Goal: Information Seeking & Learning: Learn about a topic

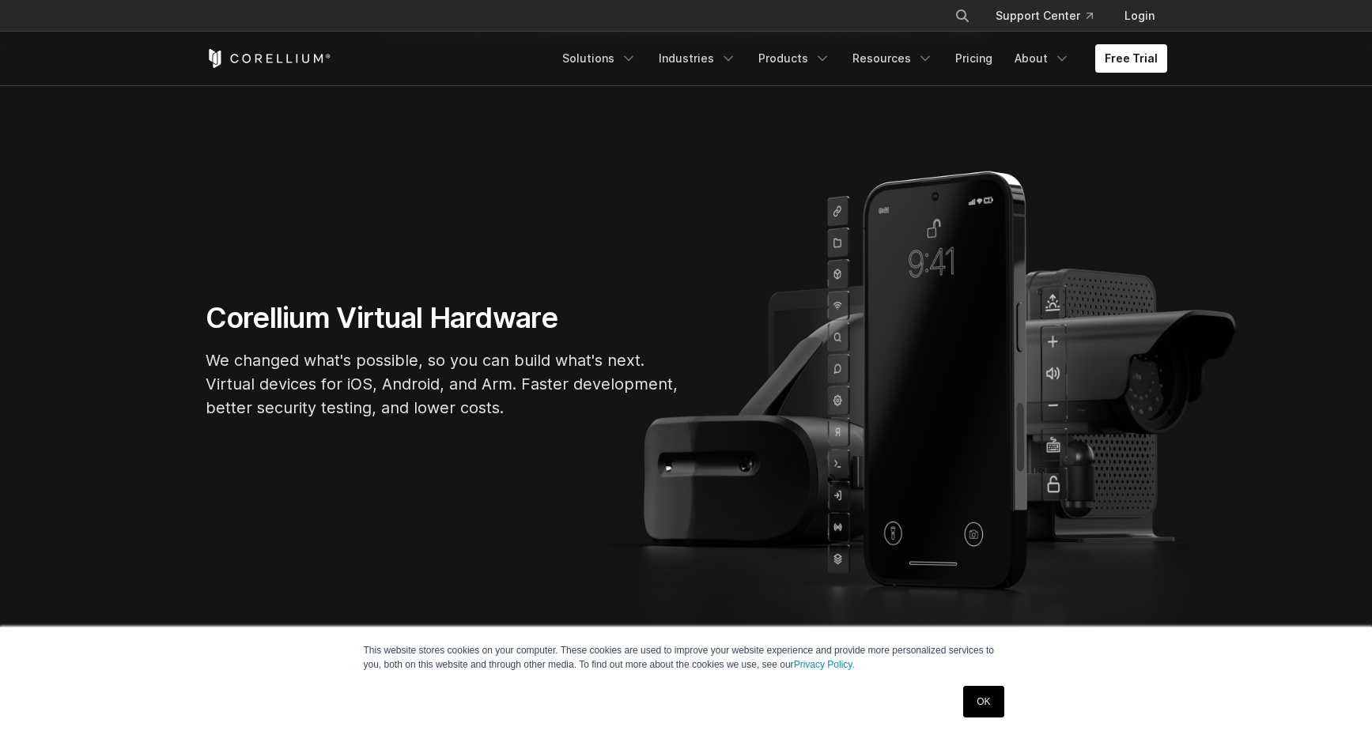
click at [969, 696] on link "OK" at bounding box center [983, 702] width 40 height 32
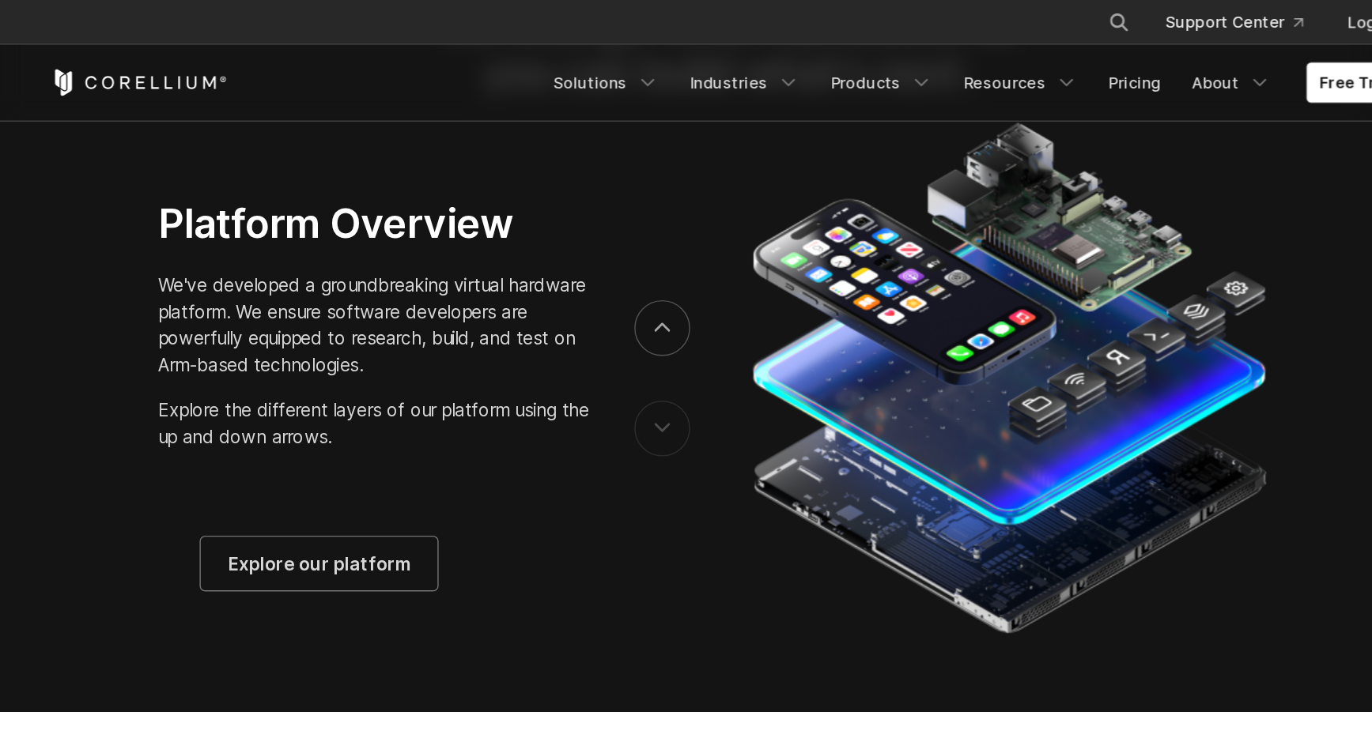
scroll to position [2624, 0]
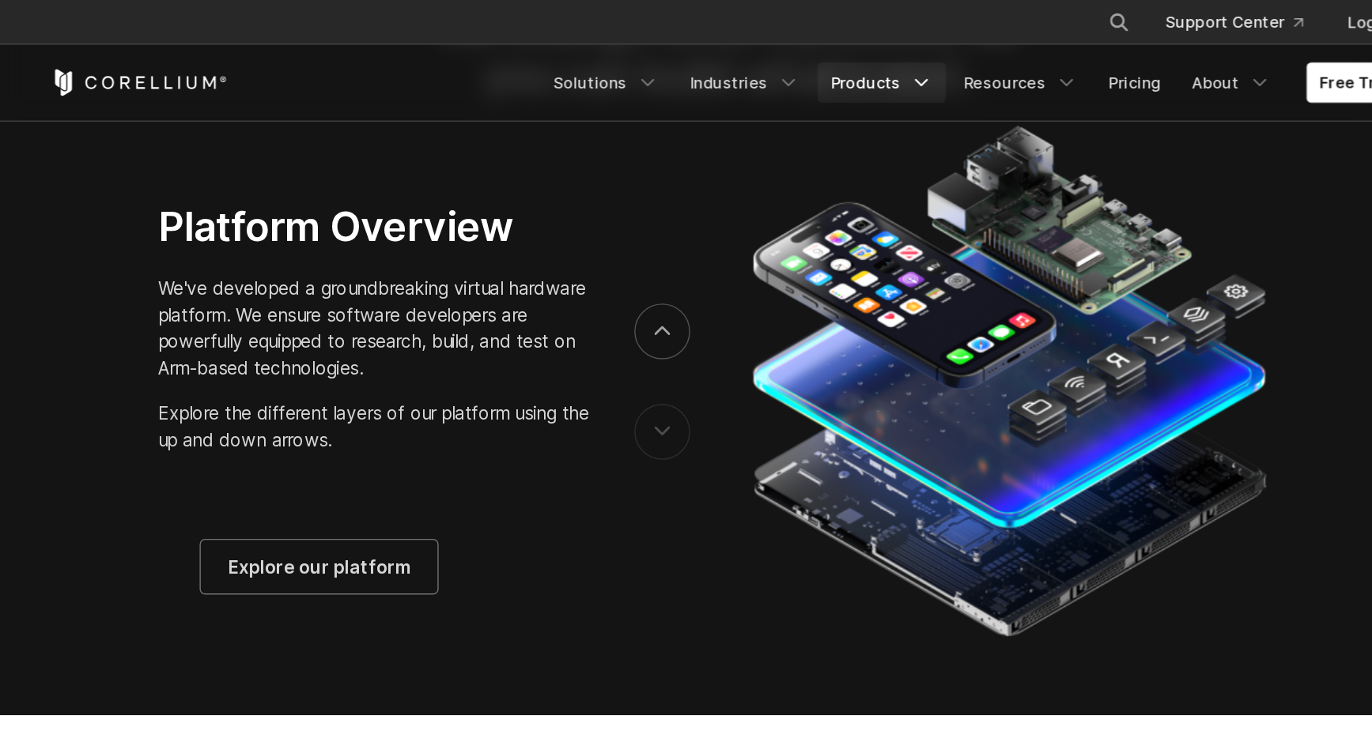
click at [806, 59] on link "Products" at bounding box center [794, 58] width 91 height 28
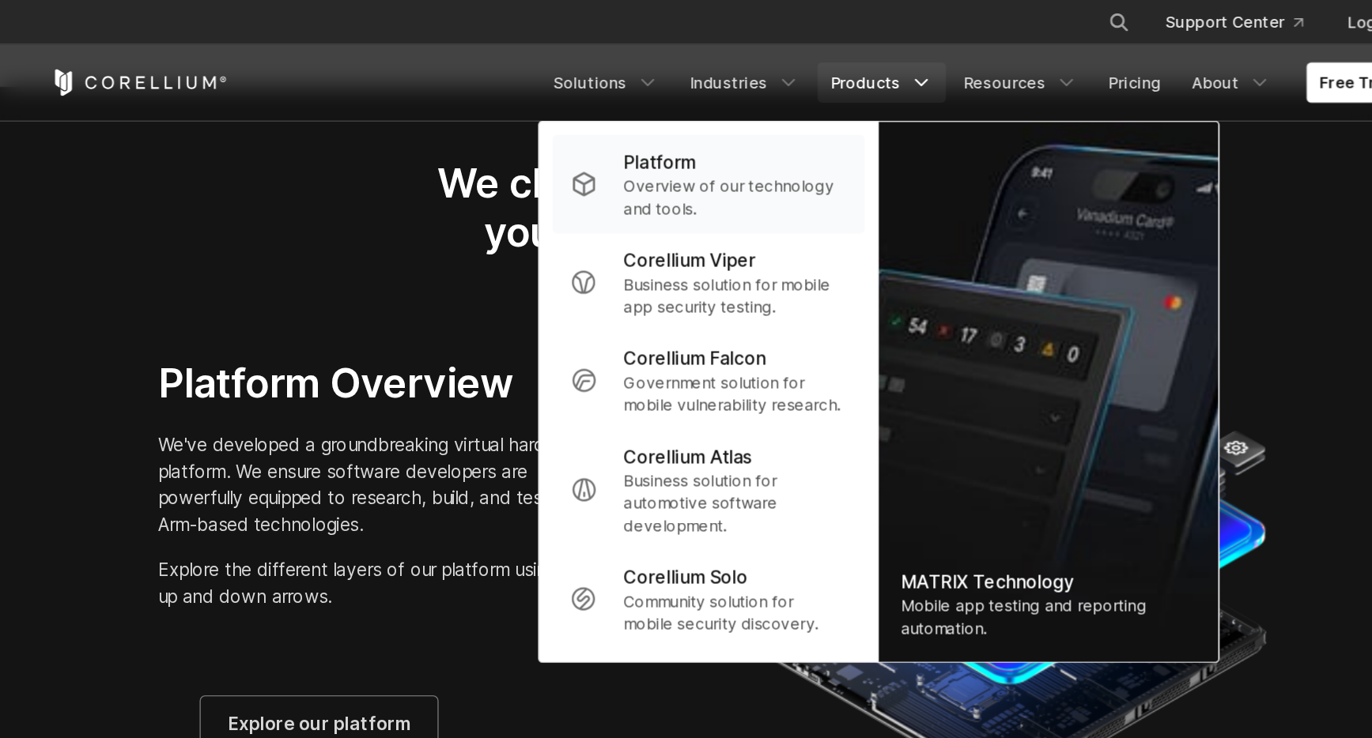
scroll to position [2452, 0]
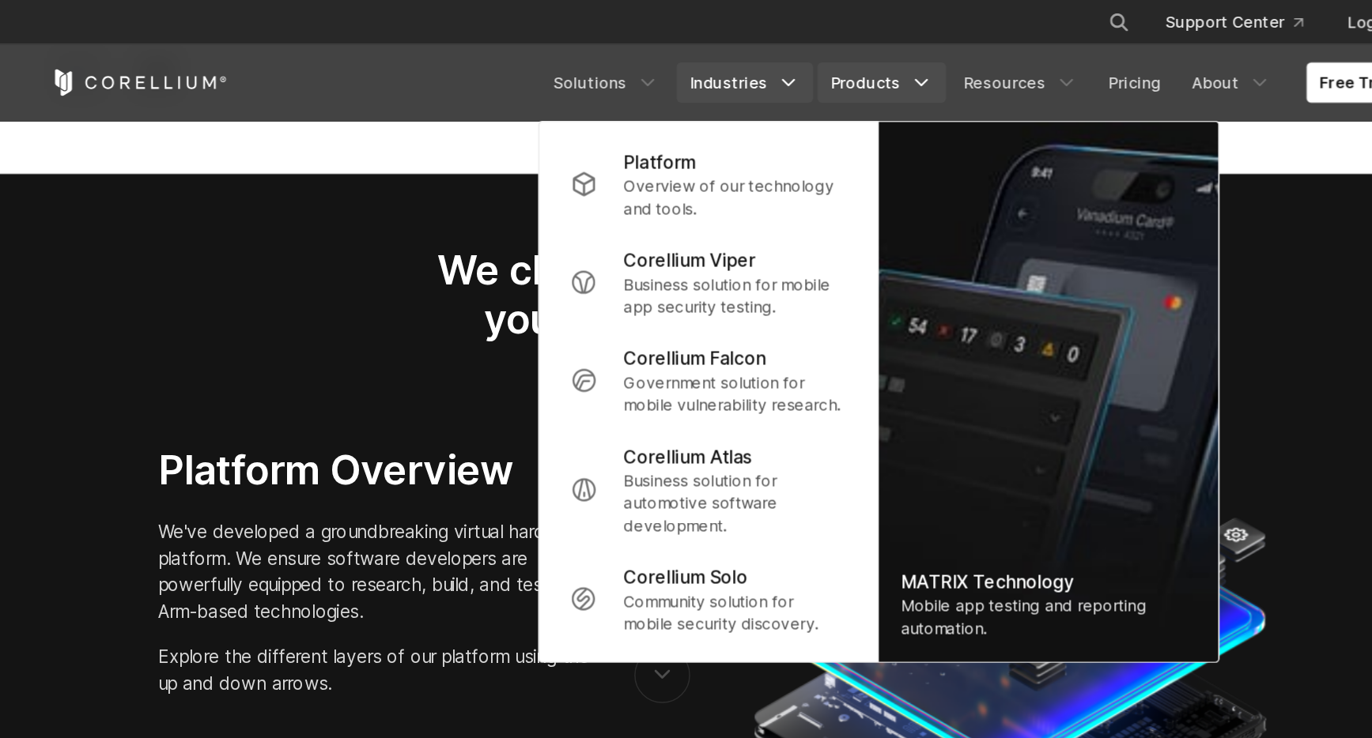
click at [734, 58] on icon "Navigation Menu" at bounding box center [728, 59] width 16 height 16
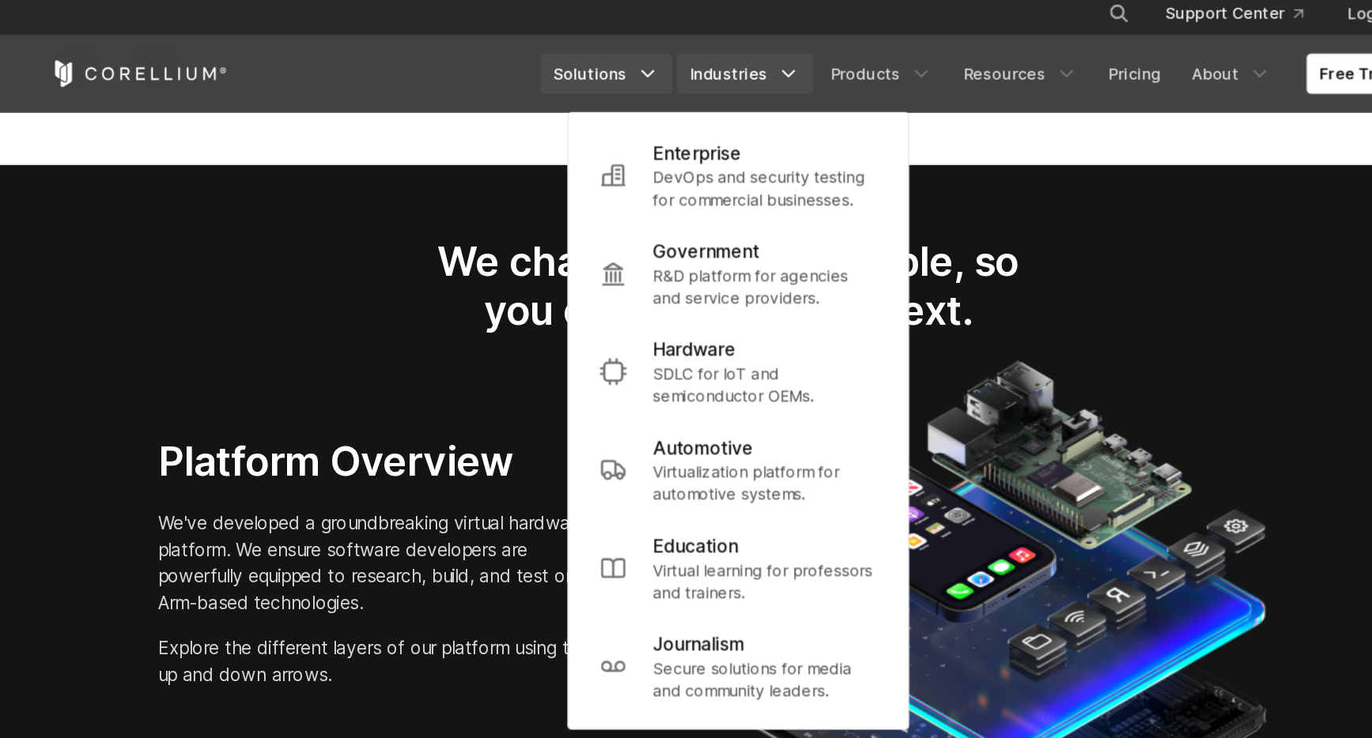
click at [619, 59] on link "Solutions" at bounding box center [599, 58] width 93 height 28
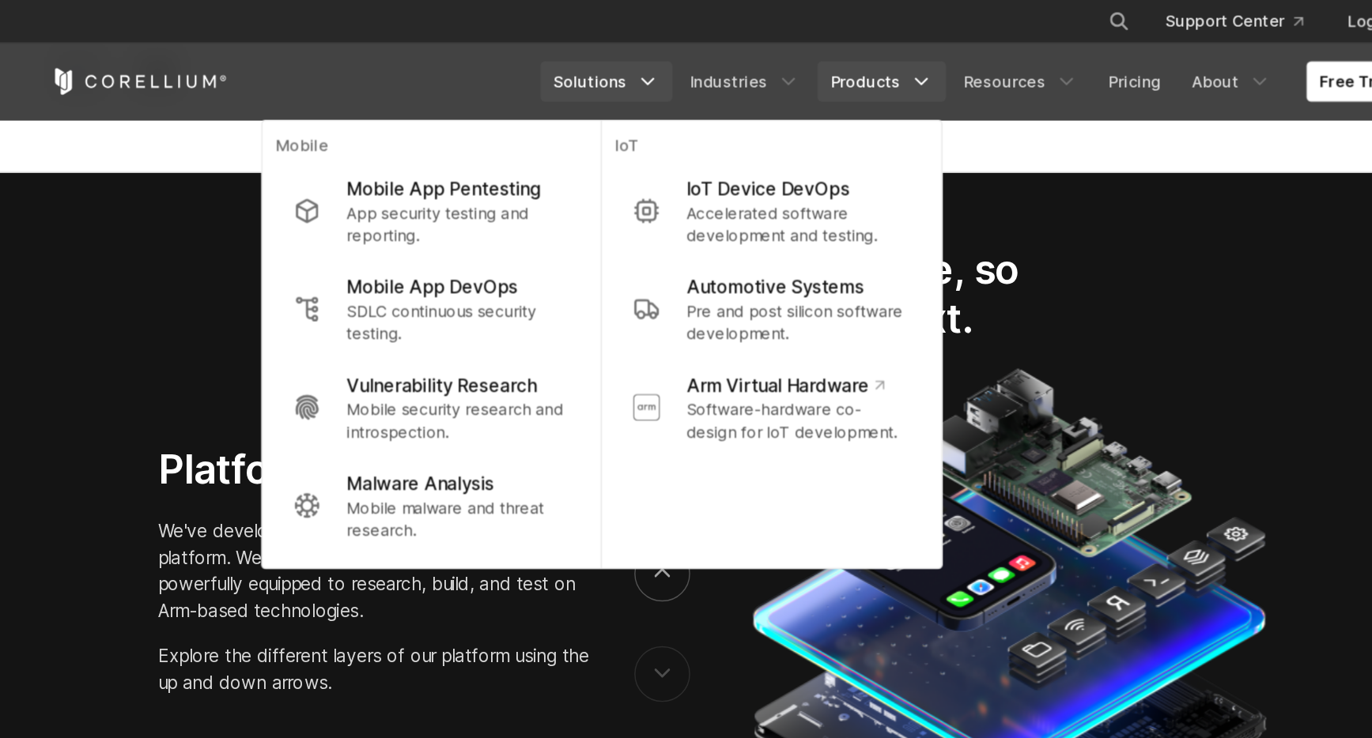
click at [824, 58] on icon "Navigation Menu" at bounding box center [822, 59] width 16 height 16
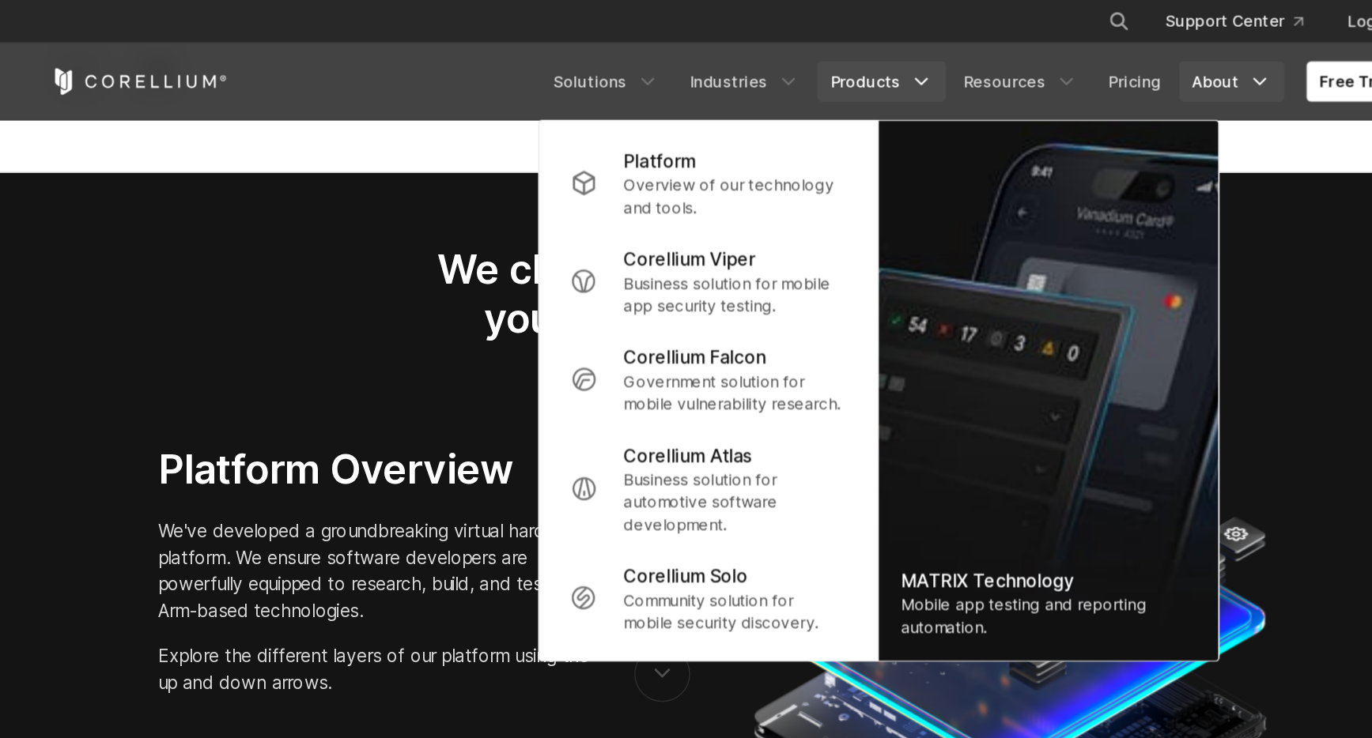
click at [1058, 61] on icon "Navigation Menu" at bounding box center [1062, 59] width 16 height 16
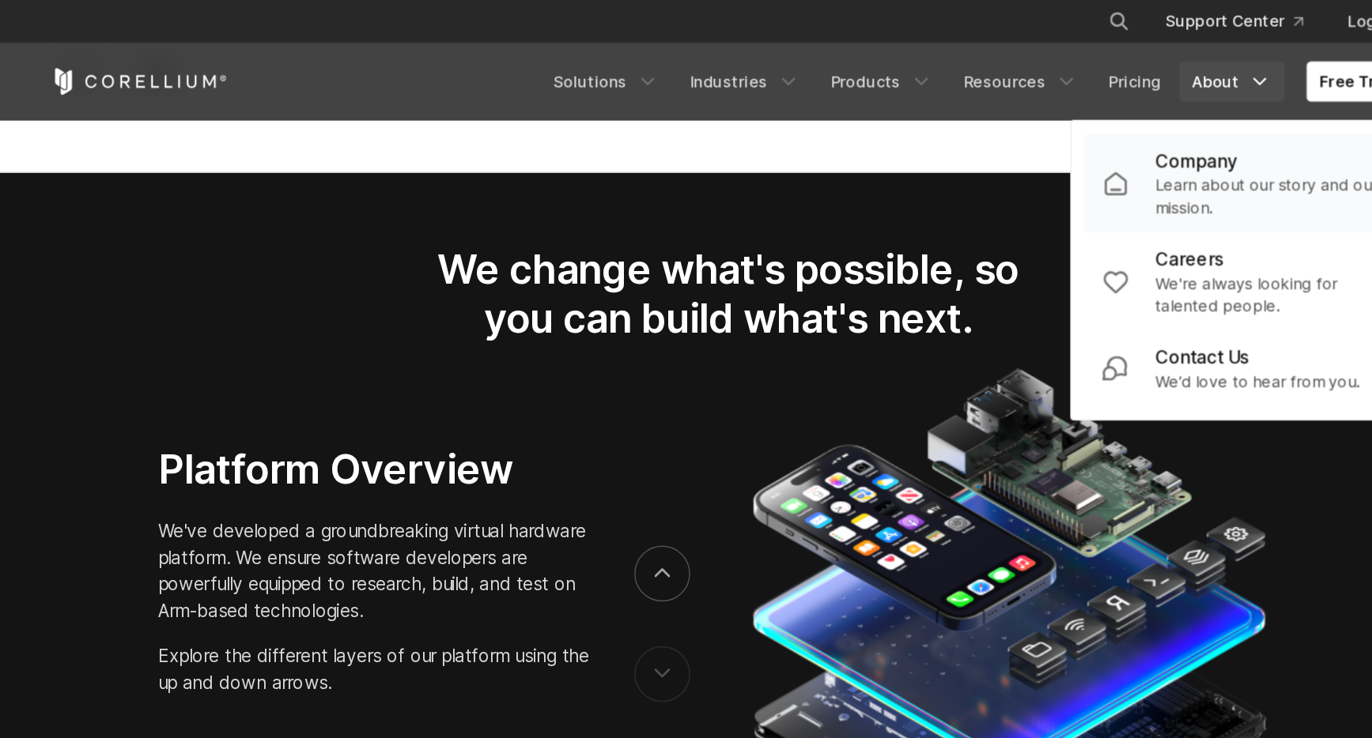
click at [1052, 134] on p "Learn about our story and our mission." at bounding box center [1067, 140] width 158 height 32
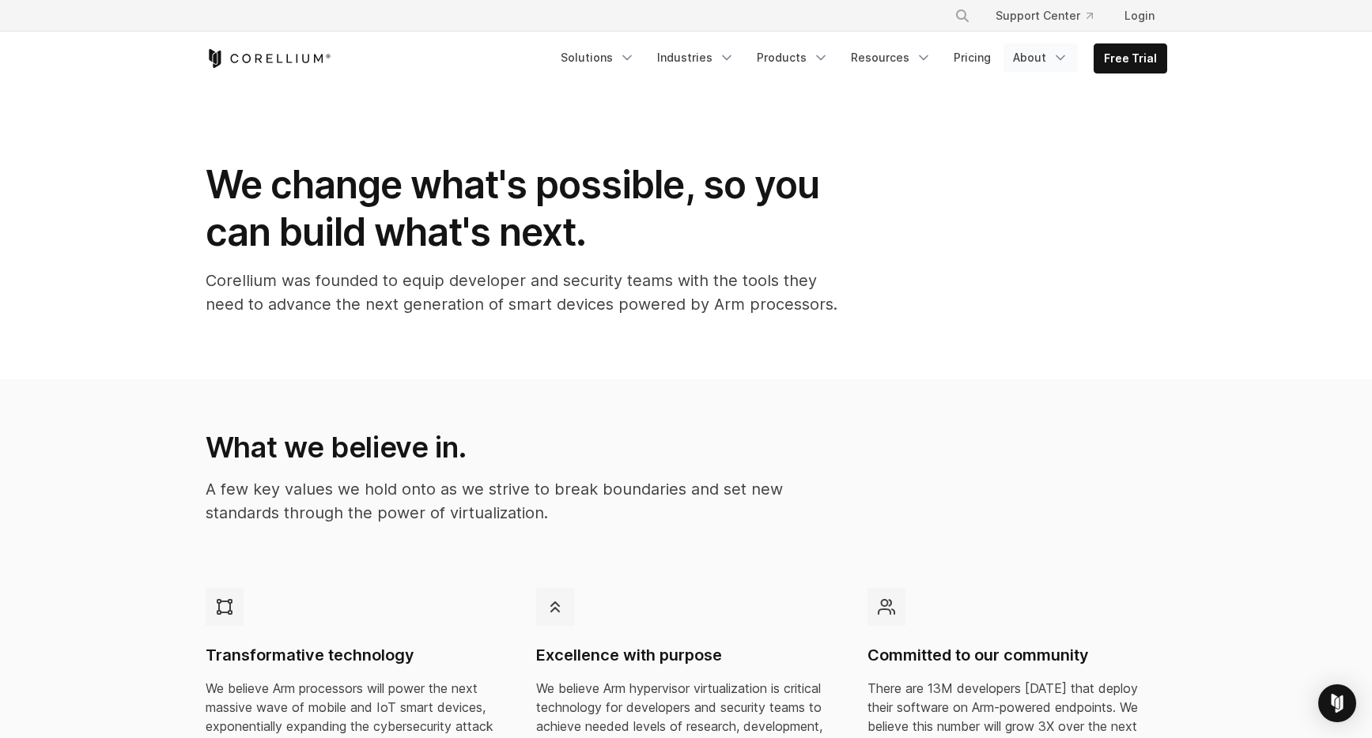
click at [1054, 56] on link "About" at bounding box center [1040, 57] width 74 height 28
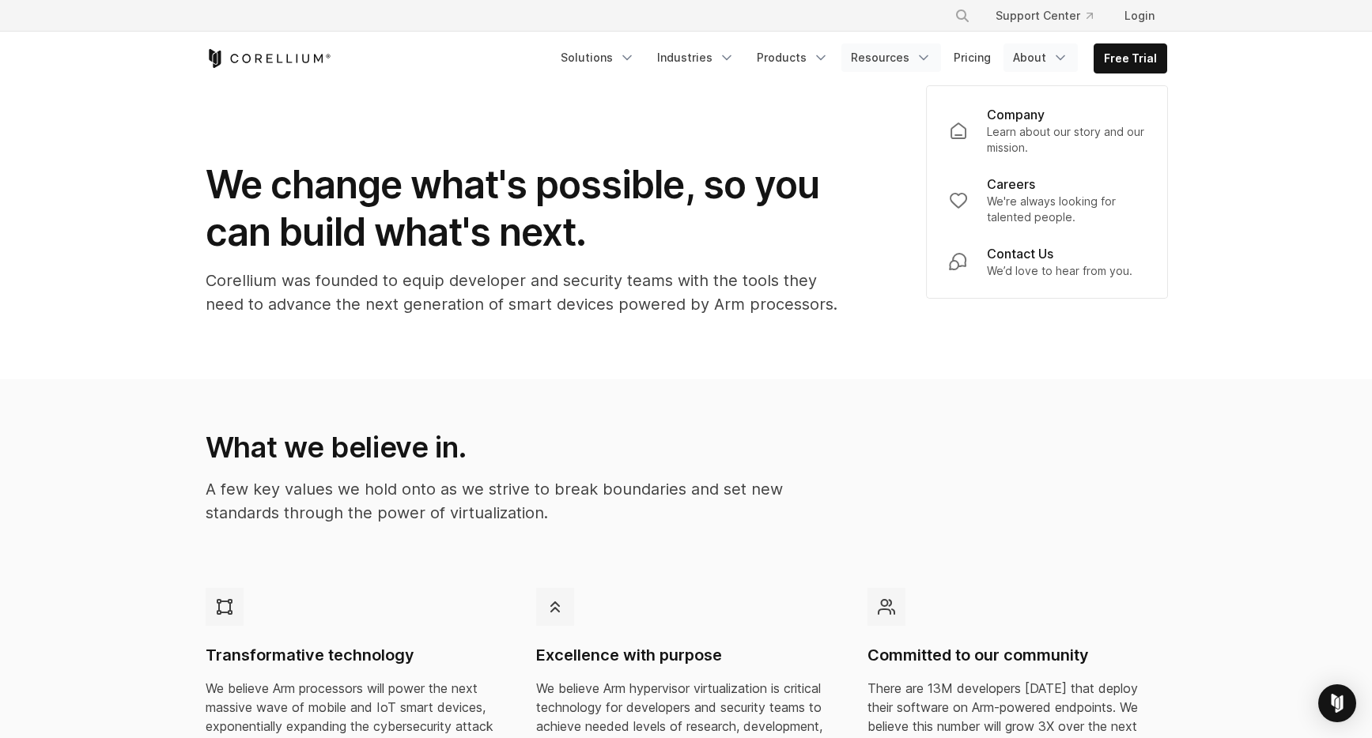
click at [886, 55] on link "Resources" at bounding box center [891, 57] width 100 height 28
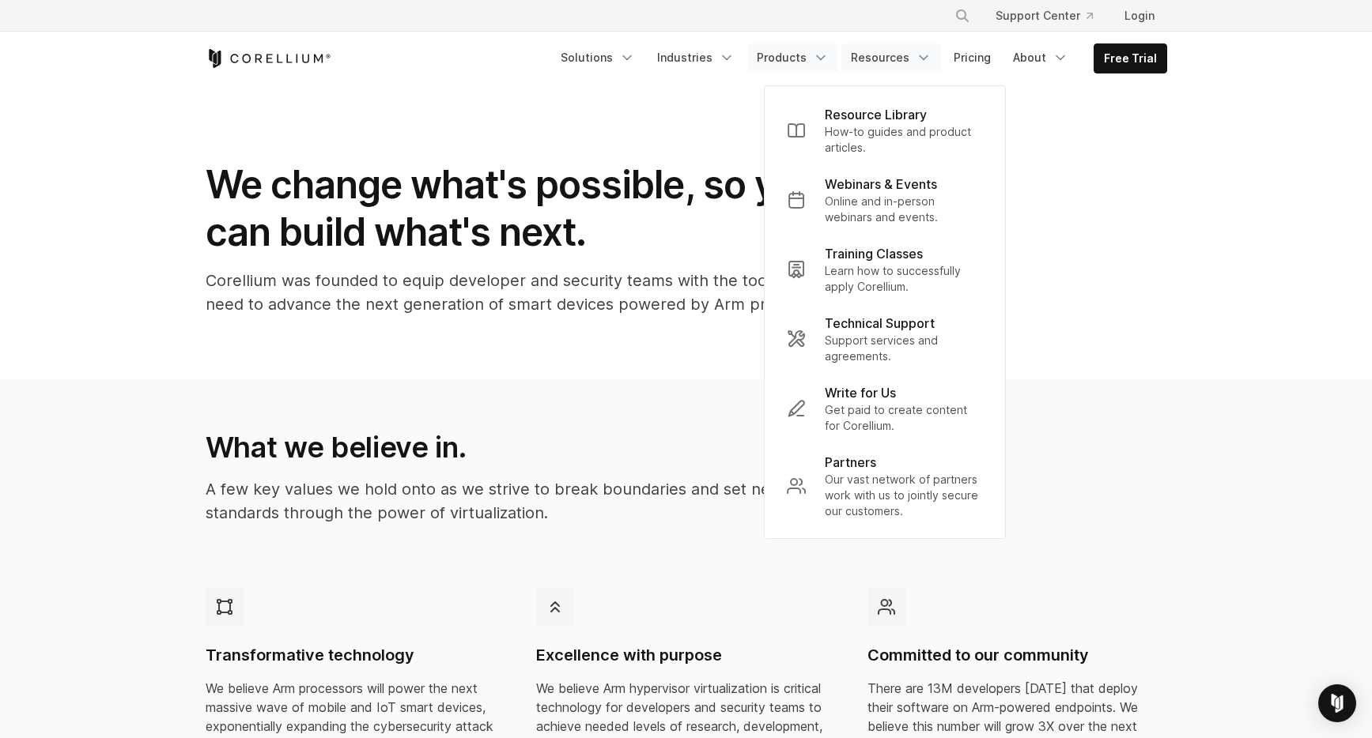
click at [808, 58] on link "Products" at bounding box center [792, 57] width 91 height 28
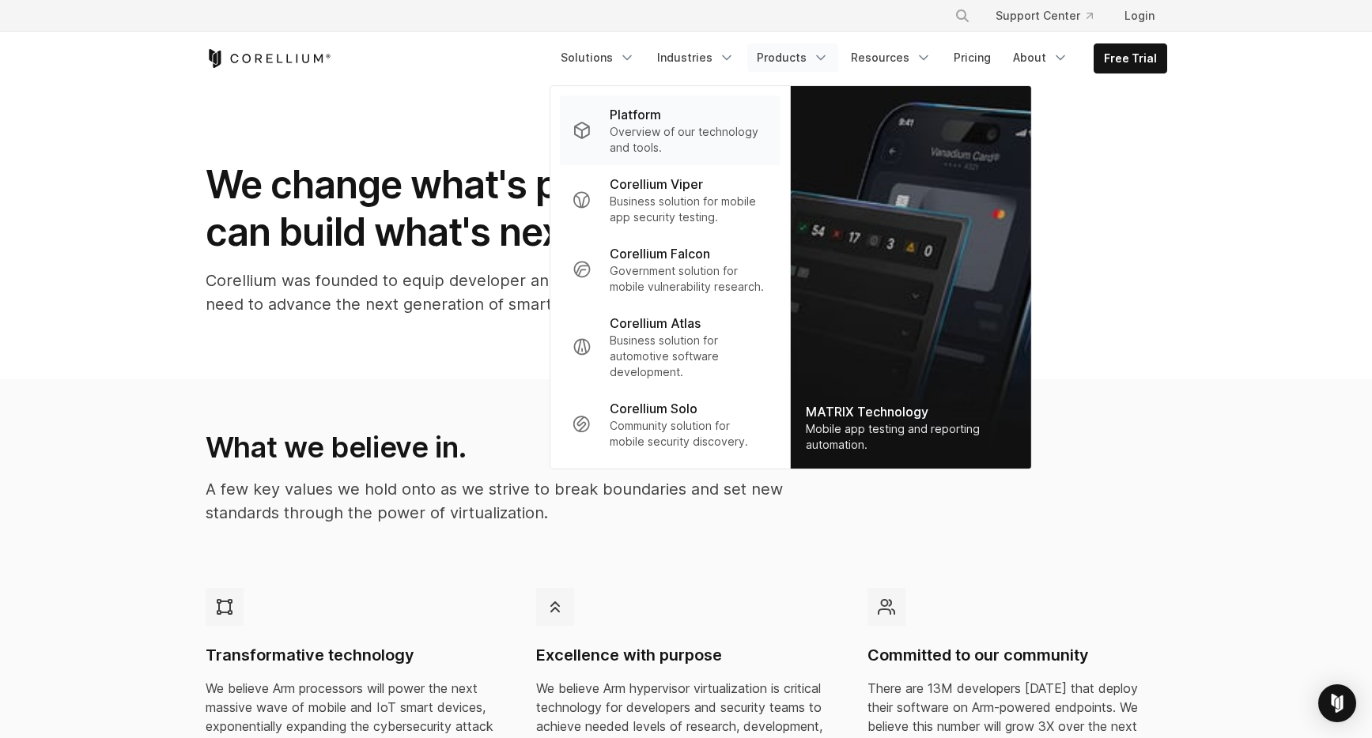
click at [652, 143] on p "Overview of our technology and tools." at bounding box center [687, 140] width 157 height 32
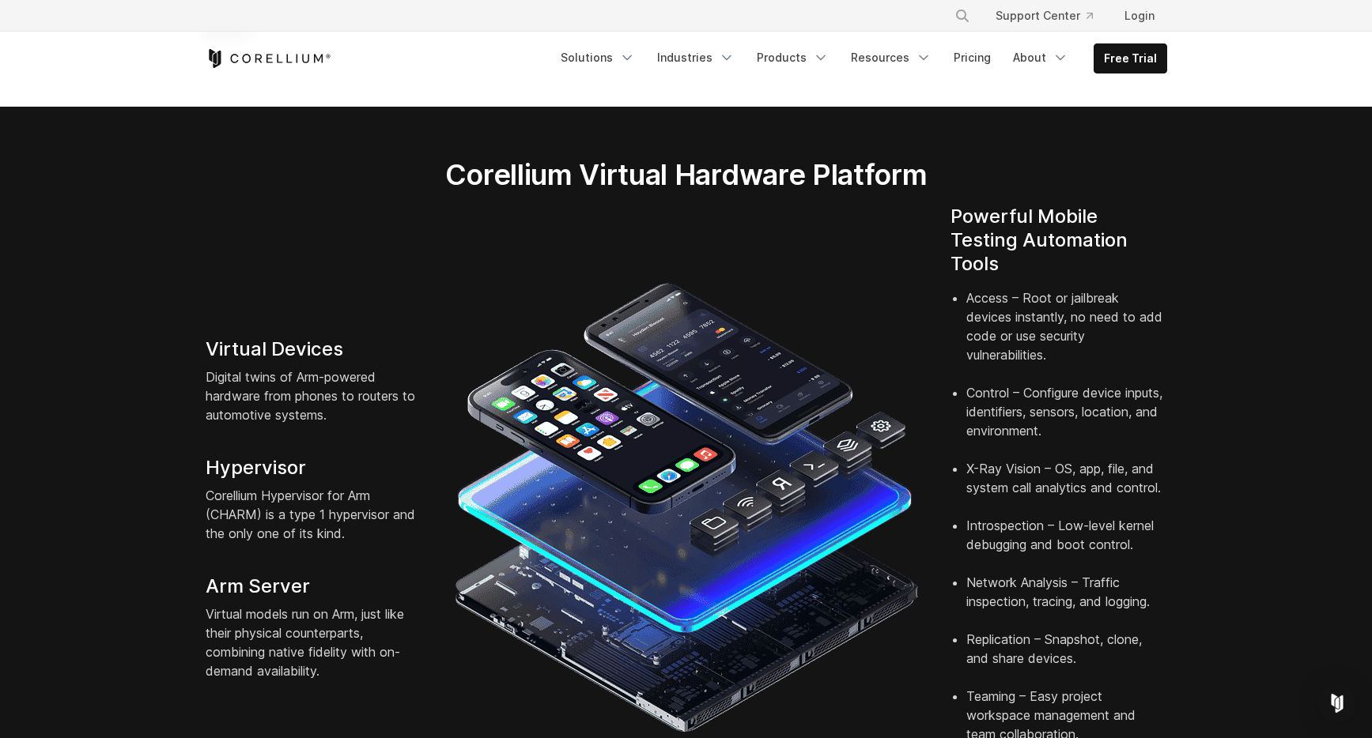
scroll to position [250, 0]
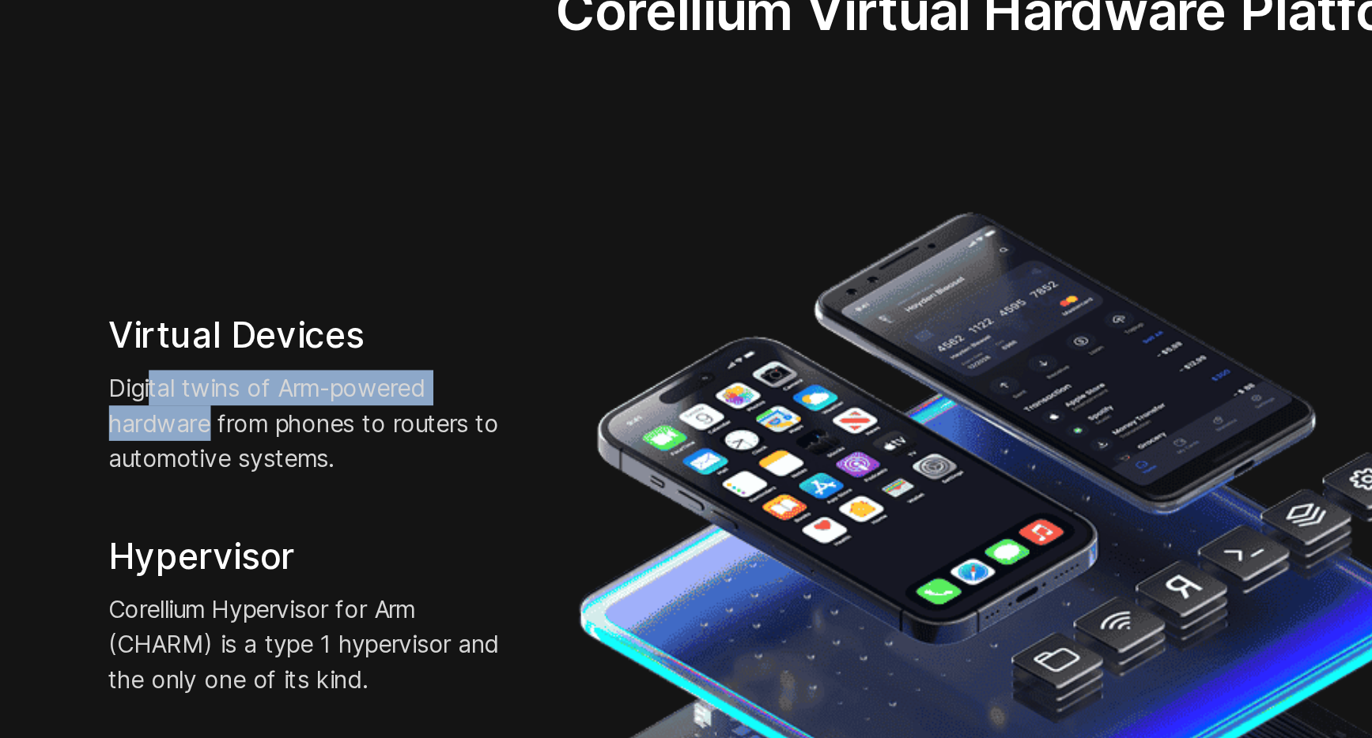
drag, startPoint x: 229, startPoint y: 353, endPoint x: 258, endPoint y: 371, distance: 34.4
click at [258, 371] on p "Digital twins of Arm-powered hardware from phones to routers to automotive syst…" at bounding box center [314, 395] width 217 height 57
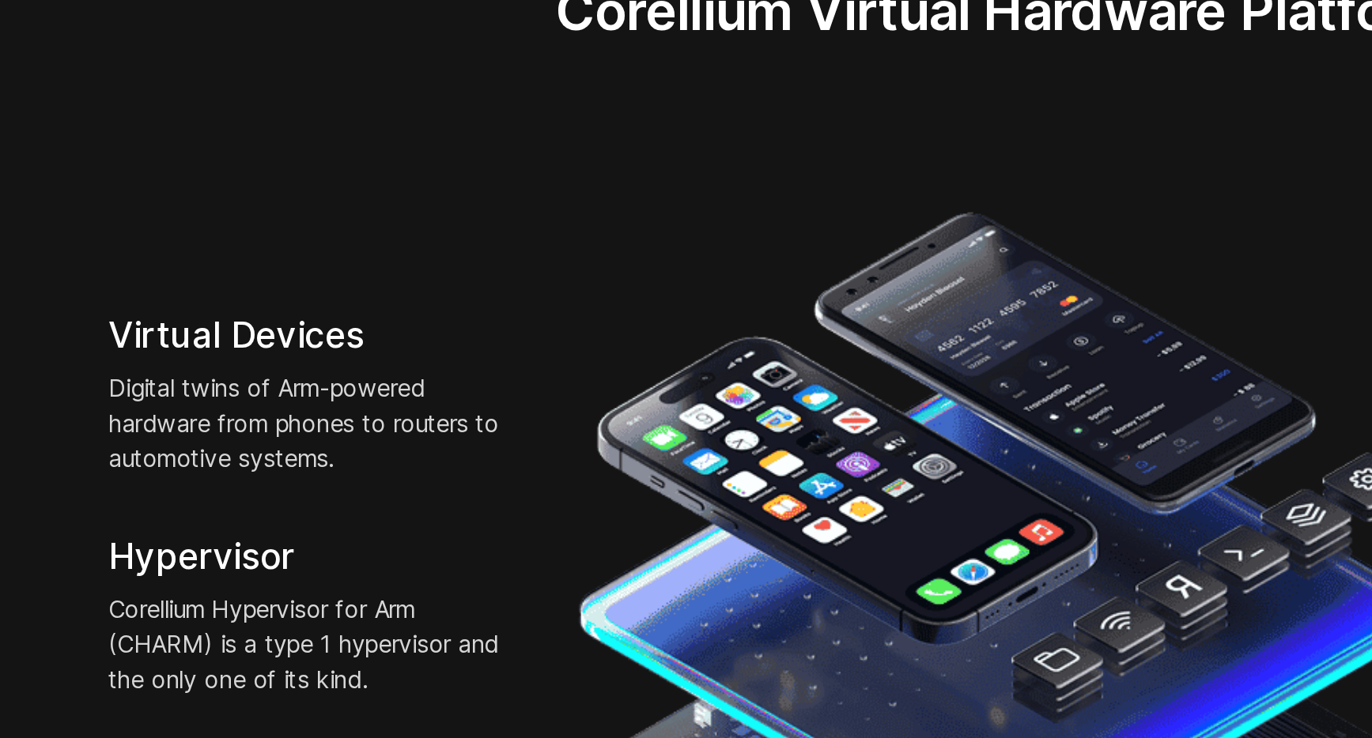
click at [310, 393] on p "Digital twins of Arm-powered hardware from phones to routers to automotive syst…" at bounding box center [314, 395] width 217 height 57
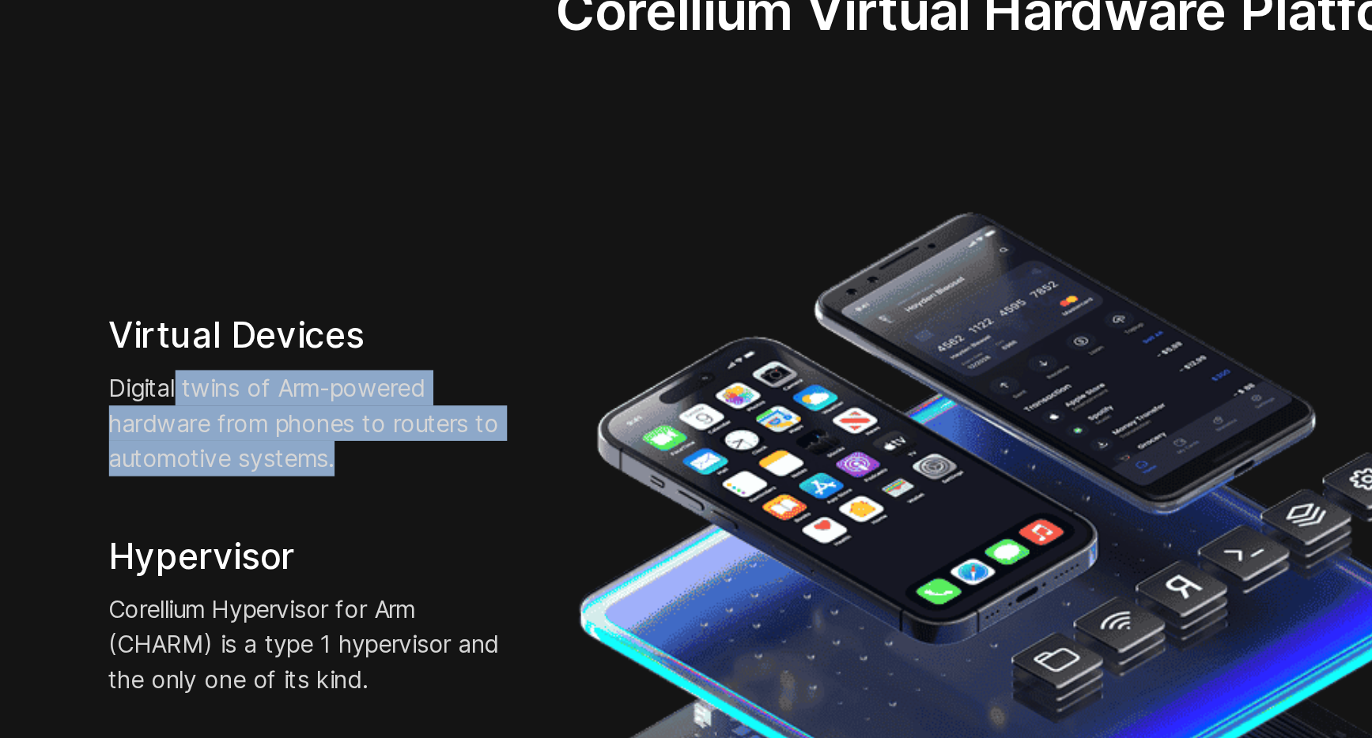
drag, startPoint x: 339, startPoint y: 398, endPoint x: 244, endPoint y: 354, distance: 104.3
click at [244, 367] on p "Digital twins of Arm-powered hardware from phones to routers to automotive syst…" at bounding box center [314, 395] width 217 height 57
click at [249, 367] on p "Digital twins of Arm-powered hardware from phones to routers to automotive syst…" at bounding box center [314, 395] width 217 height 57
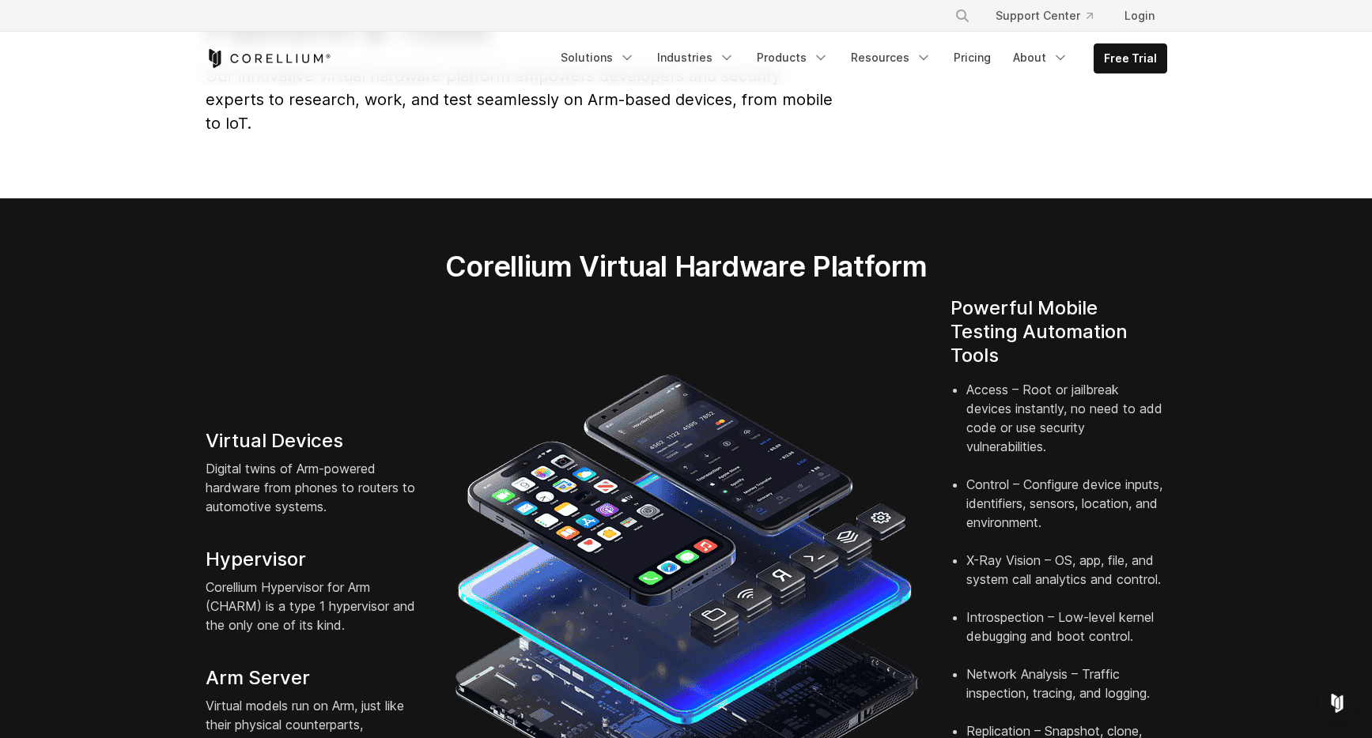
scroll to position [0, 0]
